Goal: Task Accomplishment & Management: Manage account settings

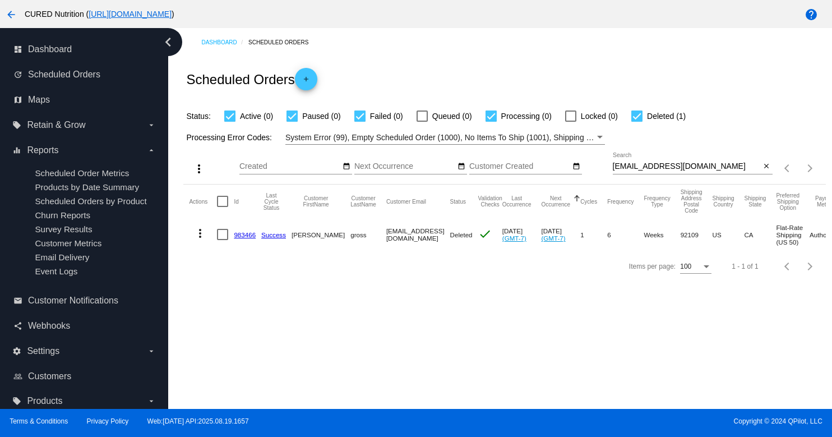
click at [634, 170] on input "[EMAIL_ADDRESS][DOMAIN_NAME]" at bounding box center [687, 166] width 148 height 9
paste input "[EMAIL_ADDRESS]"
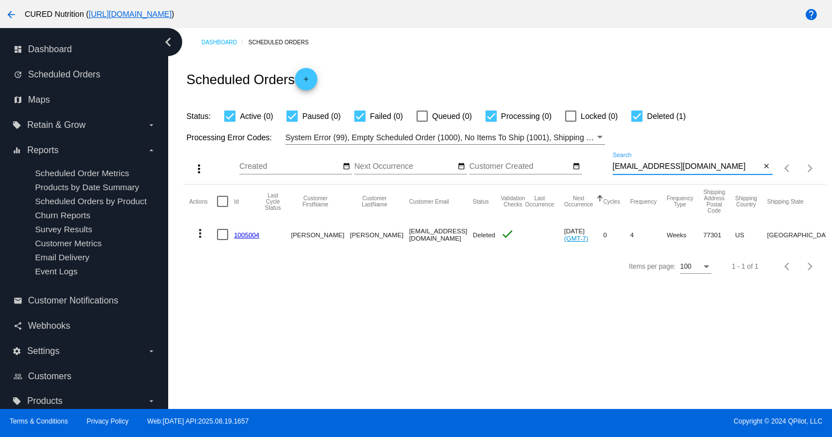
type input "[EMAIL_ADDRESS][DOMAIN_NAME]"
click at [248, 234] on link "1005004" at bounding box center [246, 234] width 25 height 7
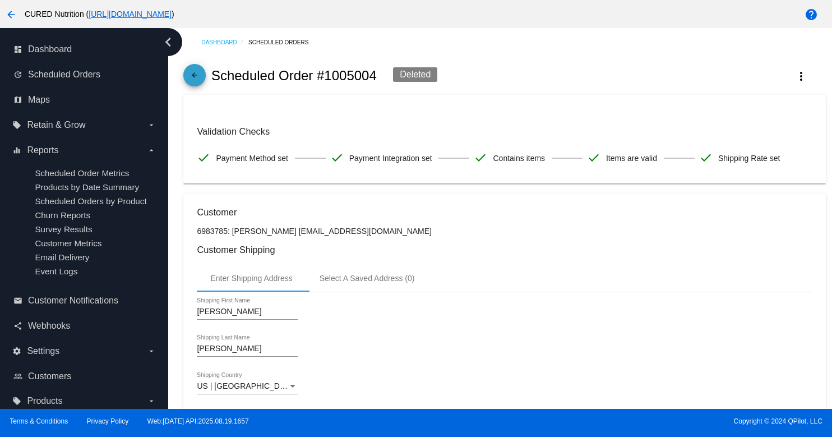
click at [191, 74] on mat-icon "arrow_back" at bounding box center [194, 77] width 13 height 13
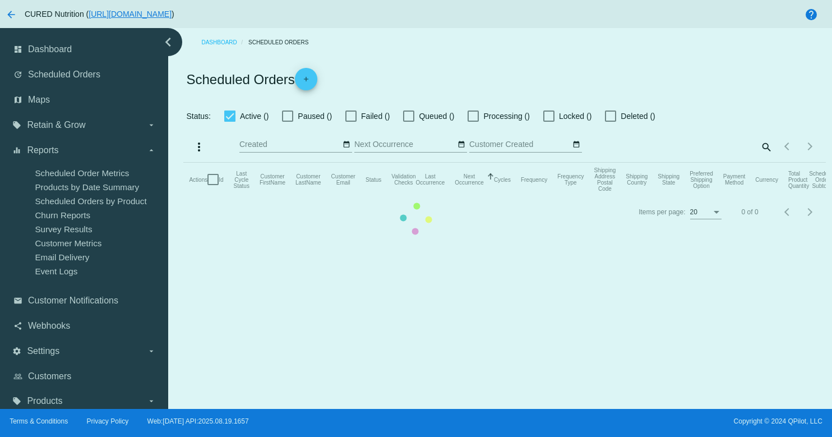
checkbox input "true"
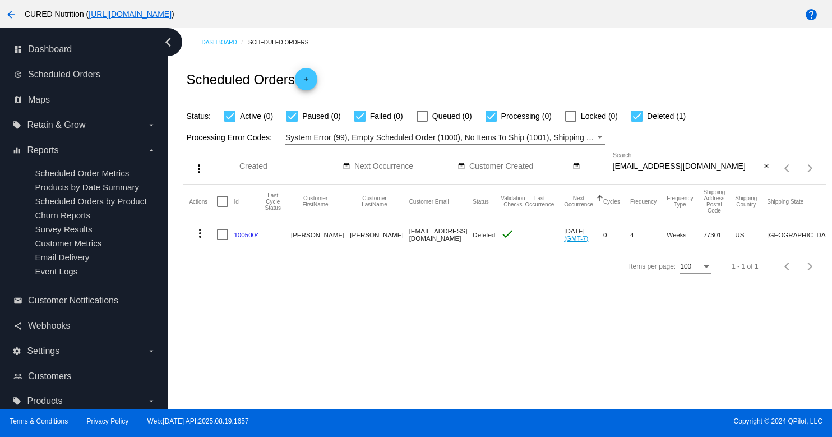
click at [637, 166] on input "[EMAIL_ADDRESS][DOMAIN_NAME]" at bounding box center [687, 166] width 148 height 9
paste input "[EMAIL_ADDRESS]"
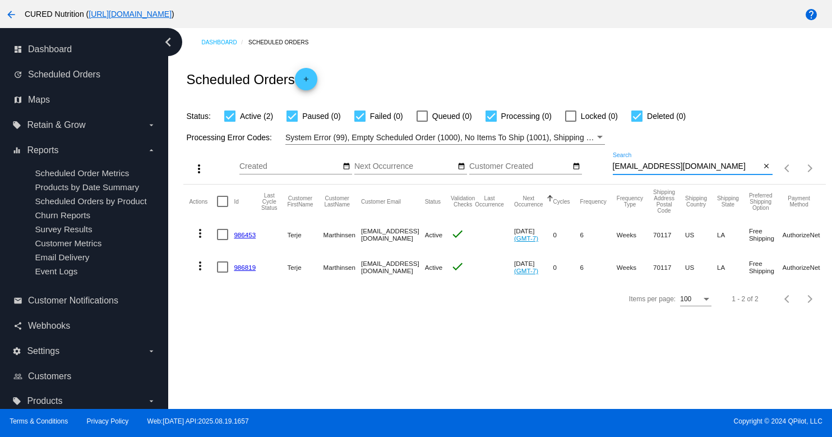
type input "[EMAIL_ADDRESS][DOMAIN_NAME]"
